Goal: Information Seeking & Learning: Learn about a topic

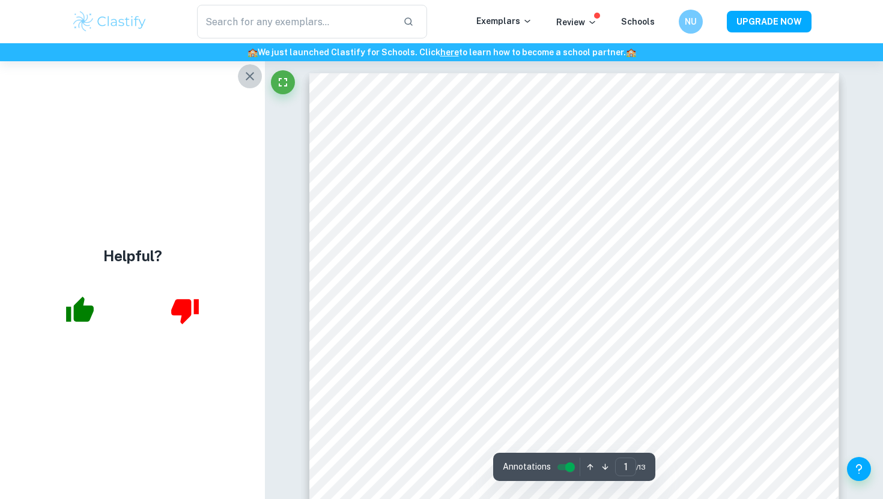
click at [245, 71] on icon "button" at bounding box center [250, 76] width 14 height 14
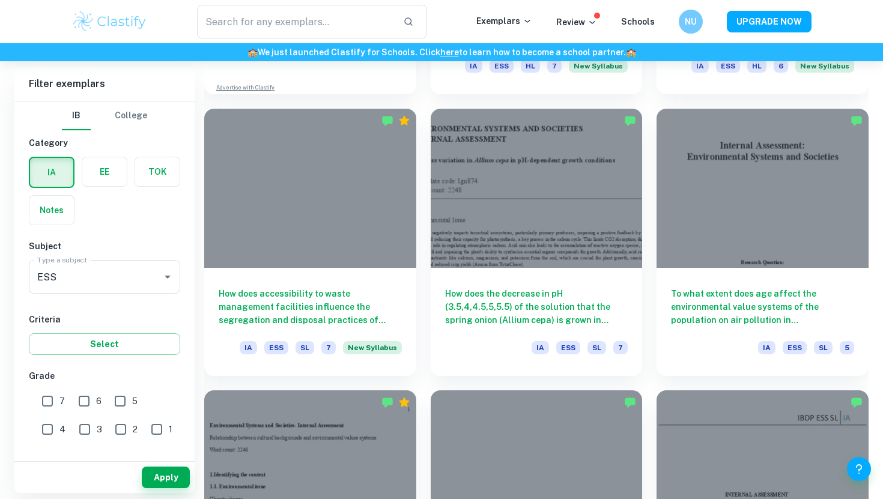
scroll to position [1236, 0]
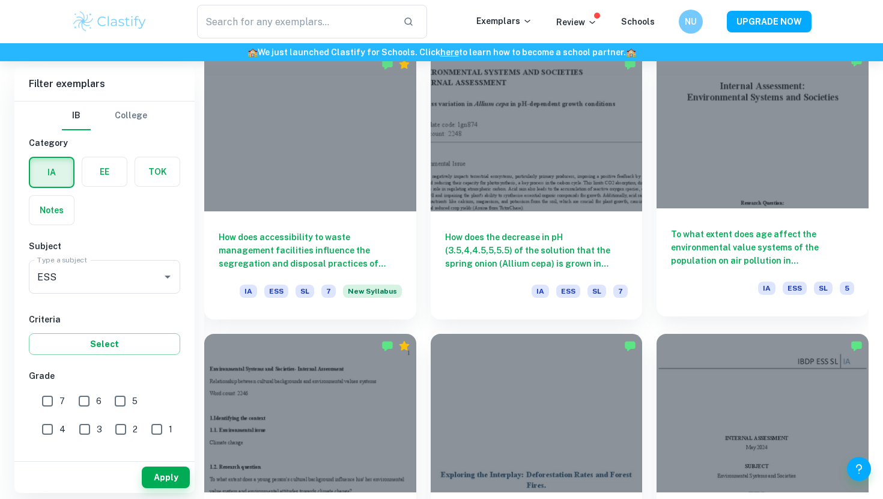
click at [719, 101] on div at bounding box center [763, 128] width 212 height 159
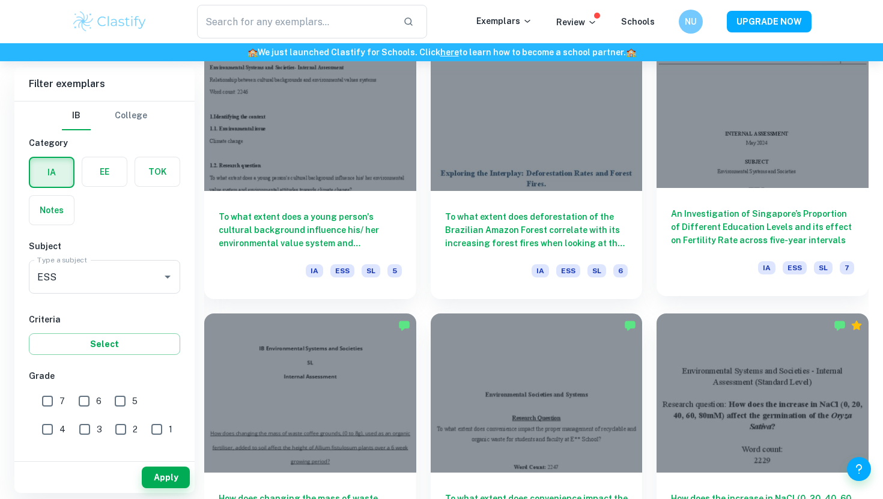
scroll to position [1507, 0]
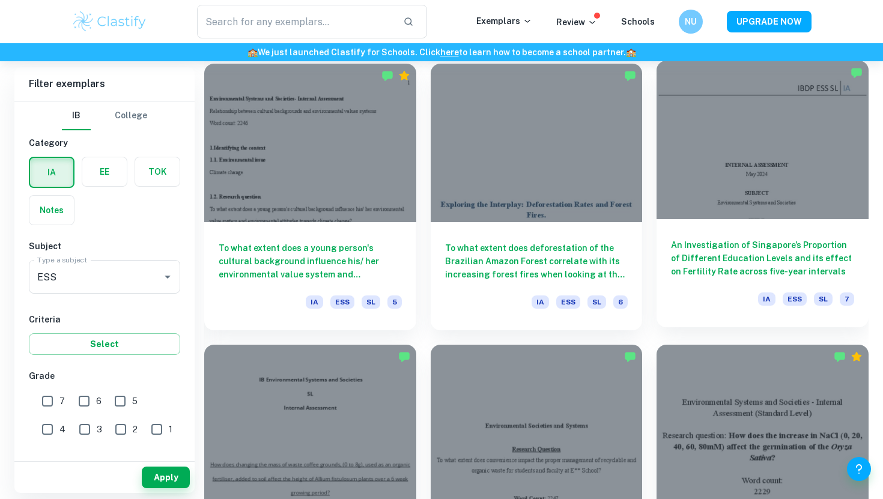
click at [788, 184] on div at bounding box center [763, 140] width 212 height 159
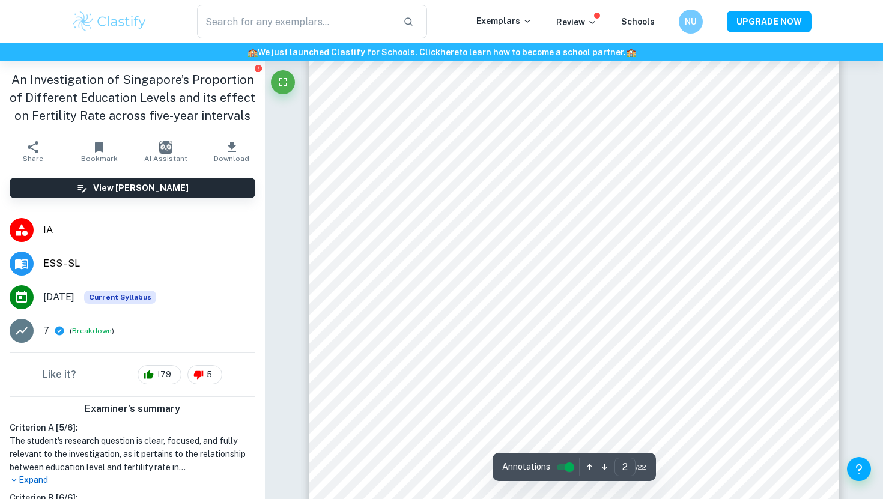
scroll to position [861, 0]
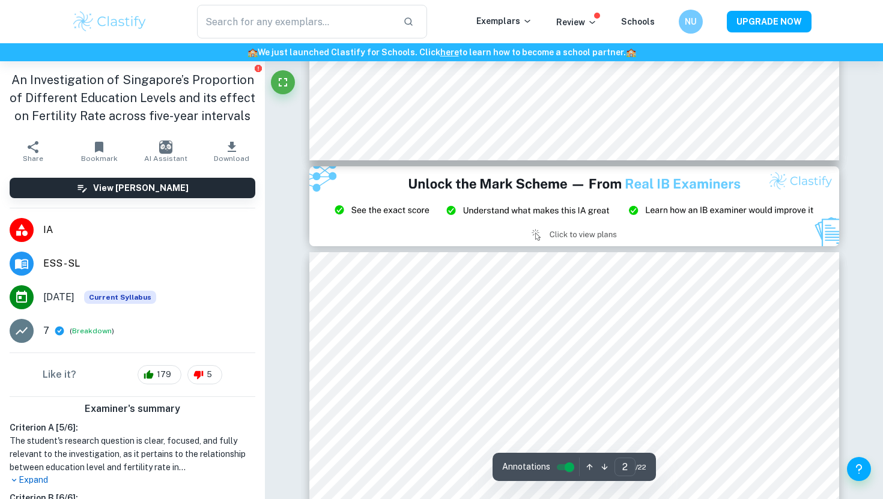
type input "3"
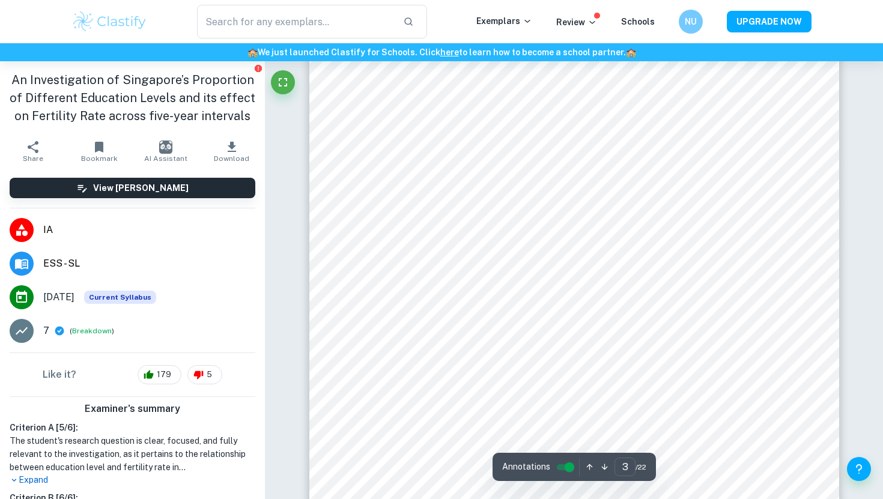
scroll to position [1610, 0]
